Goal: Transaction & Acquisition: Subscribe to service/newsletter

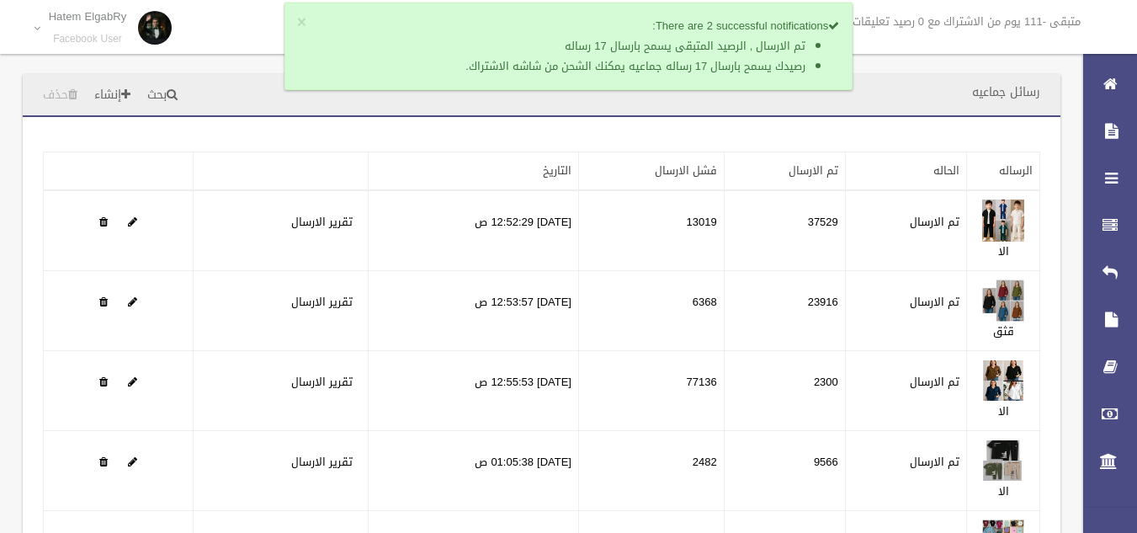
click at [297, 14] on button "×" at bounding box center [301, 22] width 9 height 17
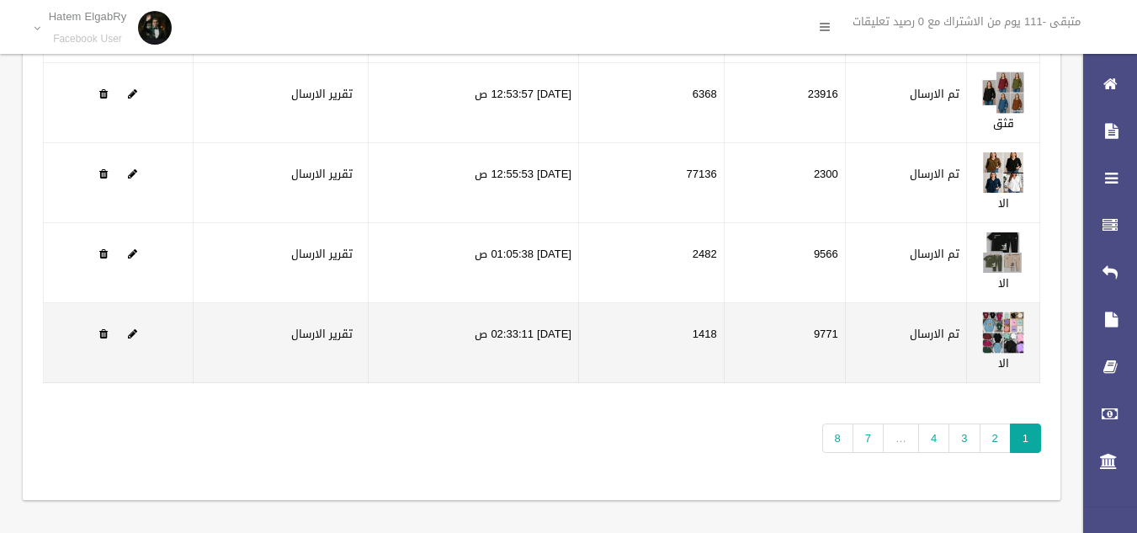
scroll to position [215, 0]
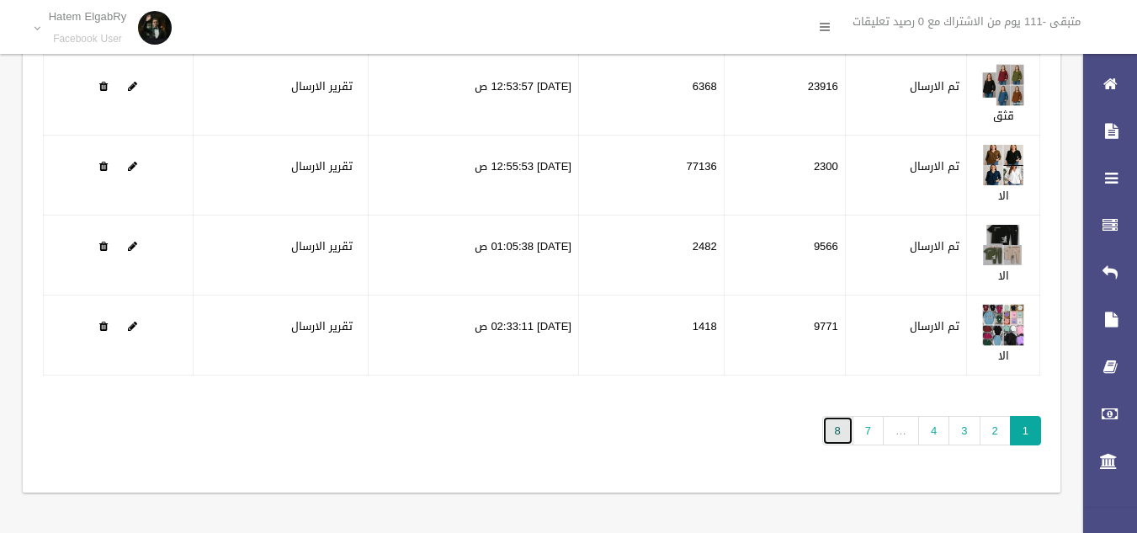
click at [840, 422] on link "8" at bounding box center [837, 430] width 31 height 29
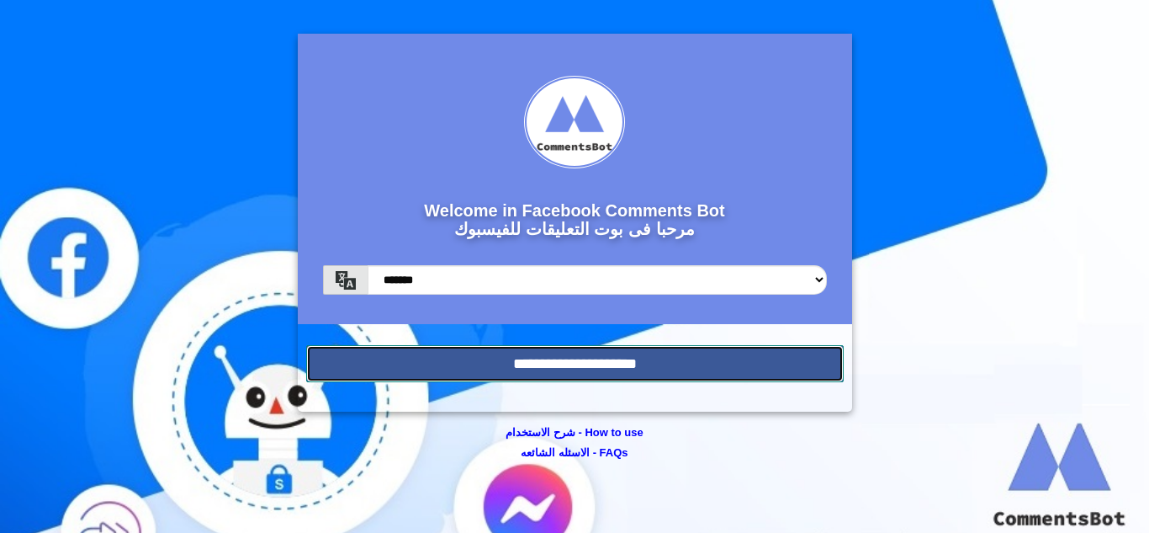
click at [483, 362] on input "**********" at bounding box center [575, 363] width 538 height 37
